Goal: Transaction & Acquisition: Purchase product/service

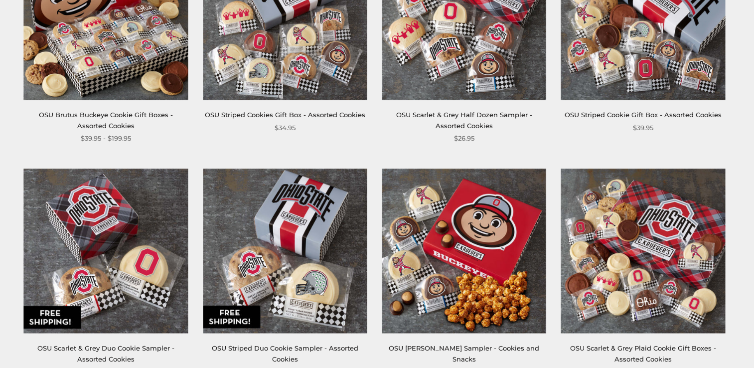
scroll to position [199, 0]
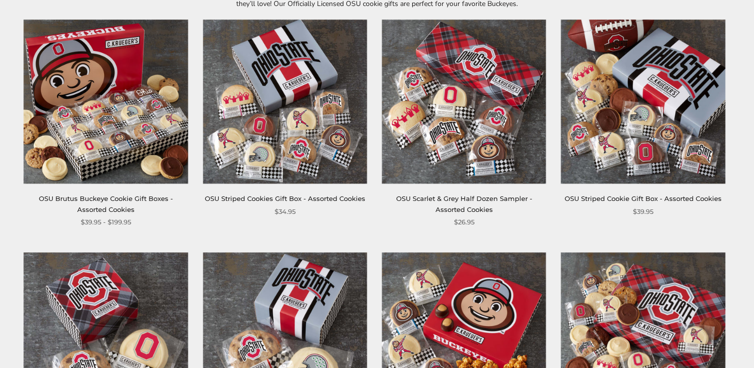
click at [284, 147] on img at bounding box center [285, 101] width 164 height 164
click at [647, 141] on img at bounding box center [643, 101] width 164 height 164
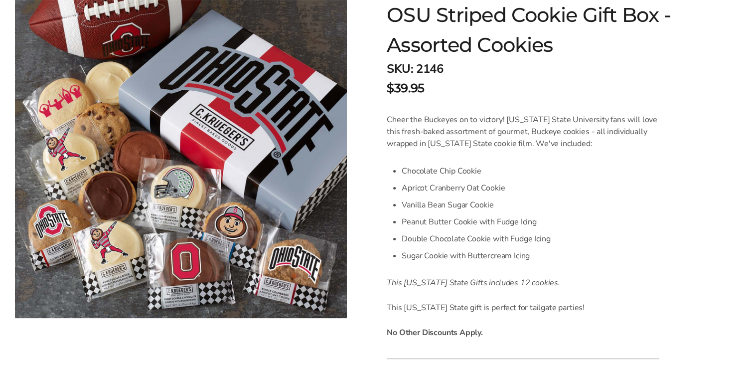
scroll to position [199, 0]
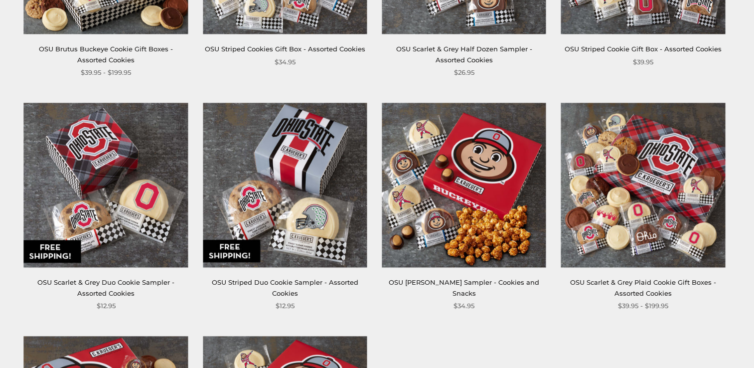
click at [488, 230] on img at bounding box center [464, 185] width 164 height 164
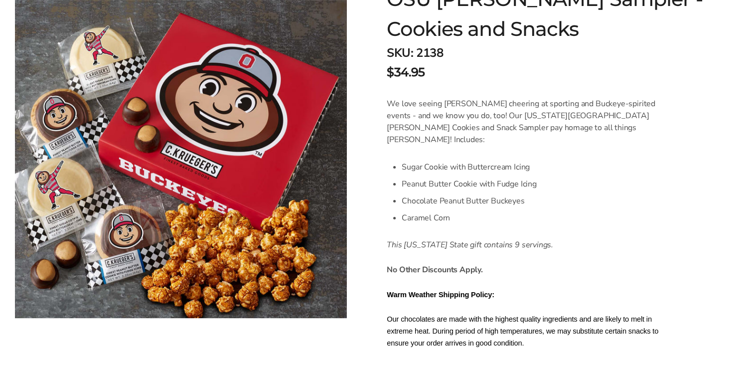
scroll to position [249, 0]
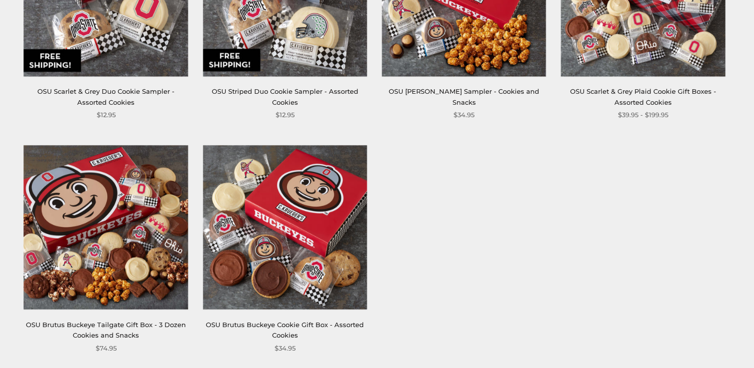
scroll to position [598, 0]
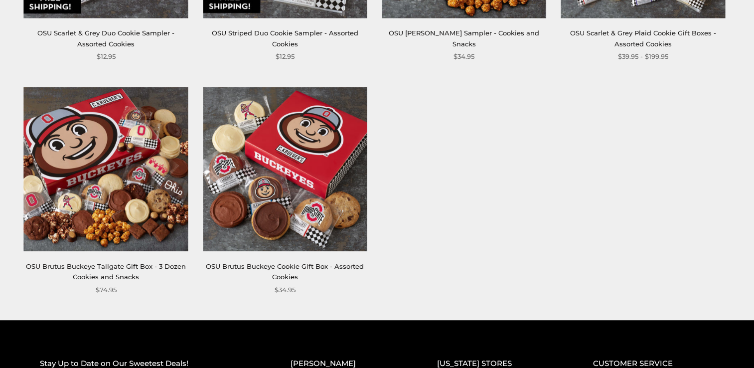
click at [246, 171] on img at bounding box center [285, 169] width 164 height 164
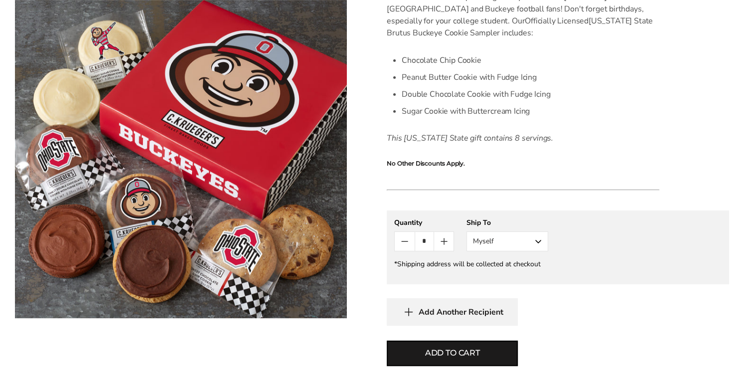
scroll to position [299, 0]
click at [538, 242] on button "Myself" at bounding box center [508, 240] width 82 height 20
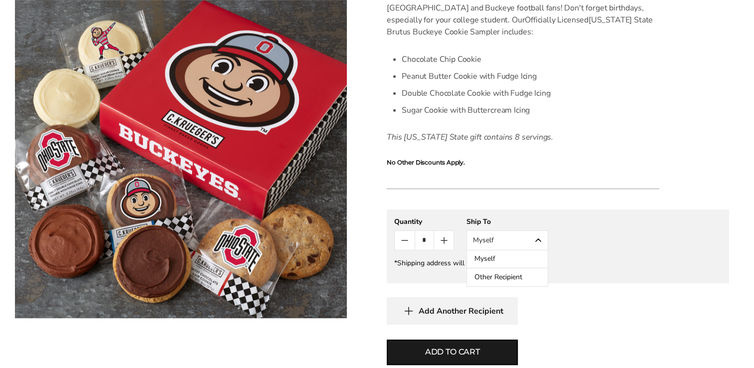
click at [532, 277] on button "Other Recipient" at bounding box center [507, 277] width 81 height 18
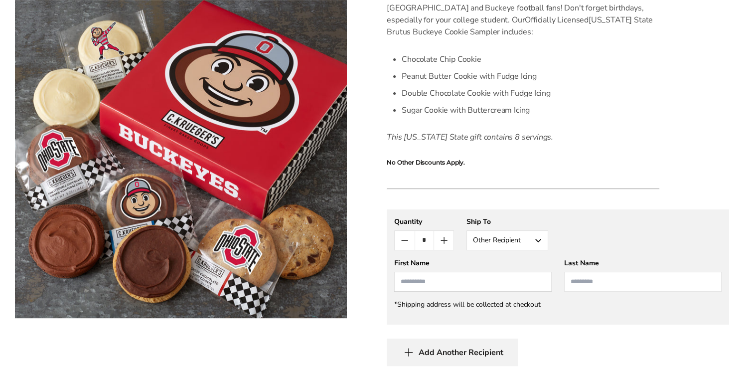
click at [515, 274] on input "First Name" at bounding box center [473, 282] width 158 height 20
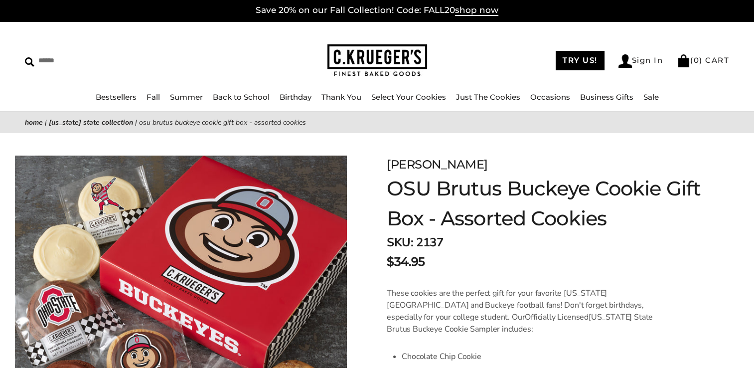
scroll to position [0, 0]
